Goal: Information Seeking & Learning: Understand process/instructions

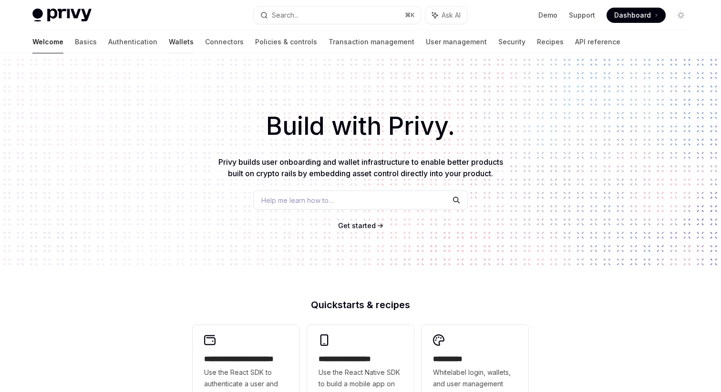
click at [169, 43] on link "Wallets" at bounding box center [181, 41] width 25 height 23
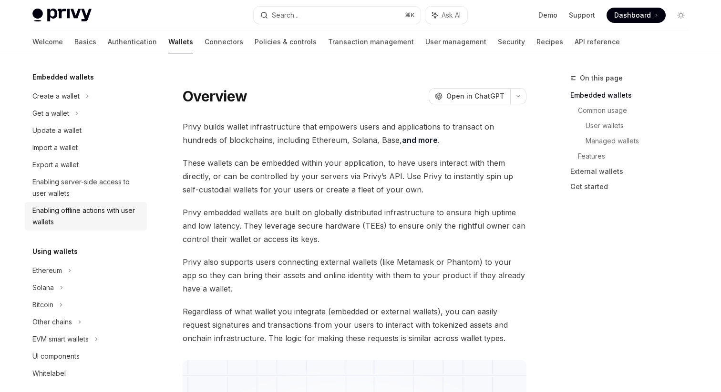
scroll to position [57, 0]
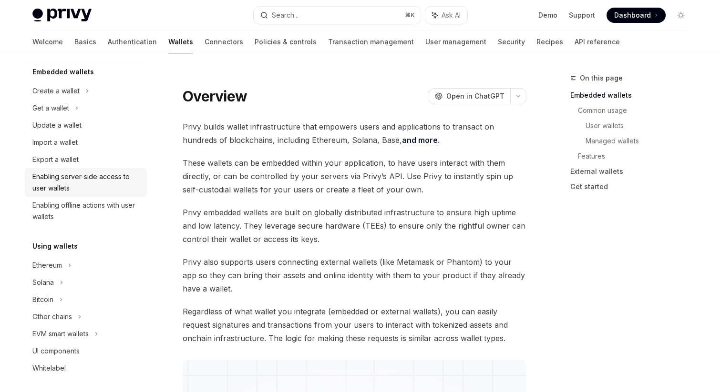
click at [97, 177] on div "Enabling server-side access to user wallets" at bounding box center [86, 182] width 109 height 23
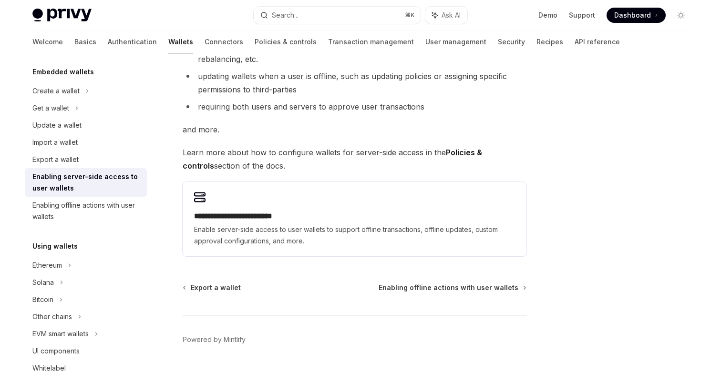
scroll to position [176, 0]
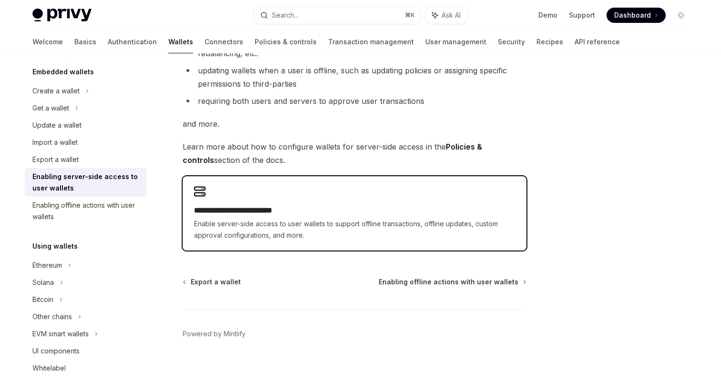
click at [325, 216] on h2 "**********" at bounding box center [354, 210] width 321 height 11
type textarea "*"
